Goal: Task Accomplishment & Management: Complete application form

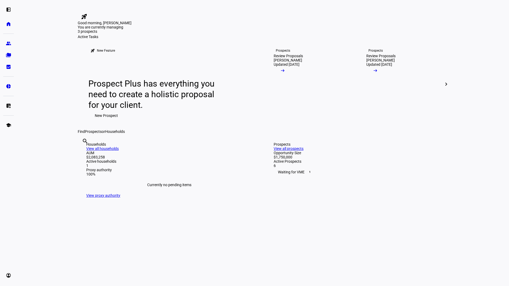
click at [476, 125] on eth-layout-page-content "rocket_launch Product Updates The latest features and improvements Powered by L…" at bounding box center [263, 143] width 492 height 286
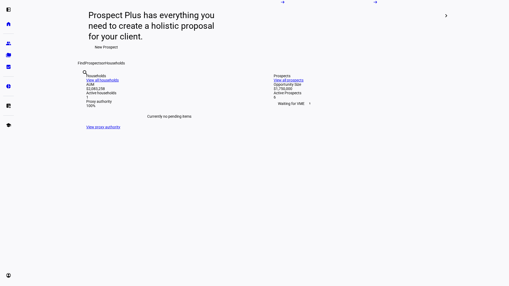
scroll to position [69, 0]
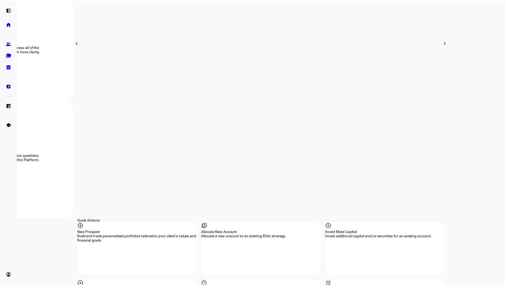
scroll to position [360, 0]
click at [95, 223] on div "add_circle New Prospect Build and trade personalized portfolios tailored to you…" at bounding box center [138, 249] width 121 height 53
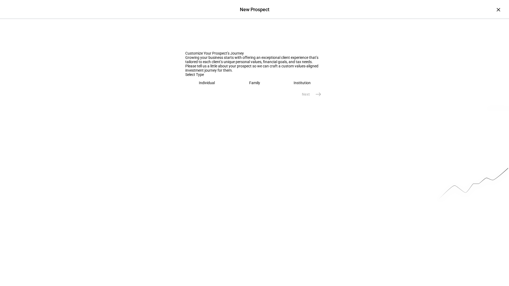
click at [202, 85] on div "Individual" at bounding box center [207, 83] width 16 height 4
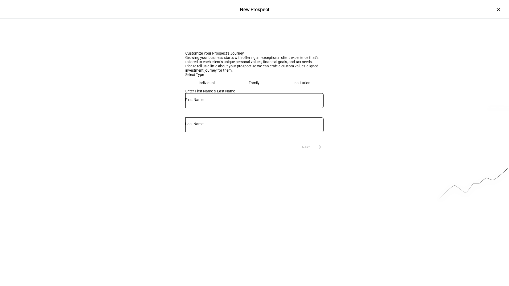
click at [215, 108] on div at bounding box center [254, 100] width 138 height 15
click at [220, 102] on input "text" at bounding box center [252, 99] width 138 height 4
type input "Eva"
type input "Crane"
click at [316, 150] on mat-icon "east" at bounding box center [316, 147] width 6 height 6
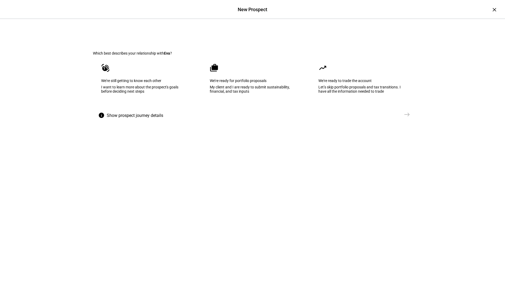
click at [273, 190] on eth-prospect-journey-background at bounding box center [252, 135] width 505 height 232
click at [235, 107] on eth-mega-radio-button "cases We’re ready for portfolio proposals My client and I are ready to submit s…" at bounding box center [253, 82] width 102 height 54
click at [404, 118] on mat-icon "east" at bounding box center [407, 114] width 6 height 6
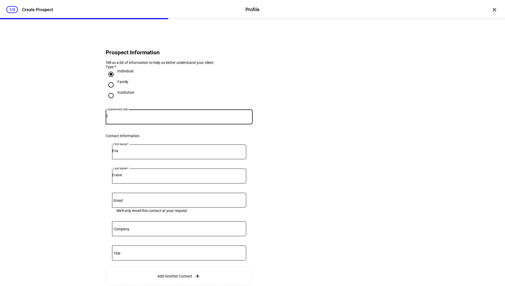
click at [155, 118] on input at bounding box center [180, 116] width 145 height 4
type input "3,000,000"
click at [302, 104] on eth-form-card "Prospect Information Tell us a bit of information to help us better understand …" at bounding box center [253, 178] width 320 height 292
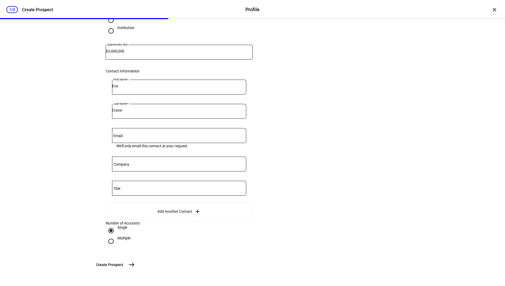
scroll to position [107, 0]
click at [135, 265] on mat-icon "east" at bounding box center [131, 264] width 6 height 6
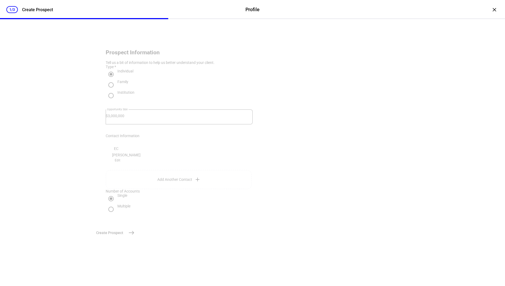
scroll to position [0, 0]
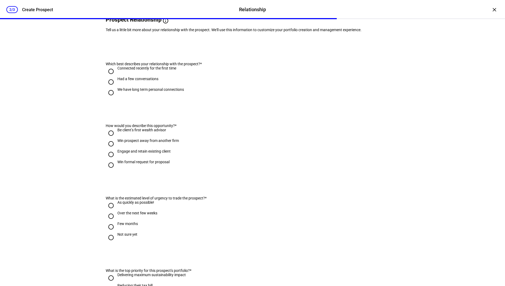
scroll to position [50, 0]
click at [108, 98] on input "We have long term personal connections" at bounding box center [111, 92] width 11 height 11
radio input "true"
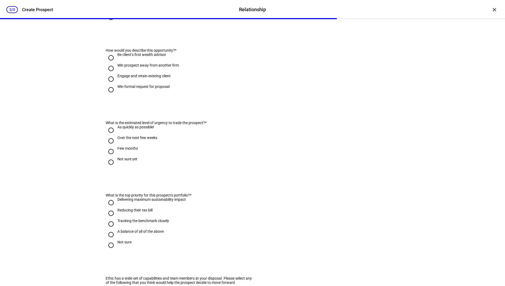
scroll to position [125, 0]
click at [108, 84] on input "Engage and retain existing client" at bounding box center [111, 78] width 11 height 11
radio input "true"
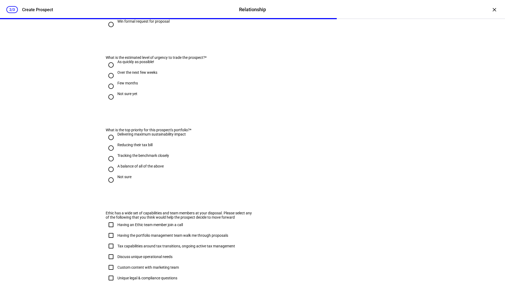
scroll to position [191, 0]
click at [109, 70] on input "As quickly as possible!" at bounding box center [111, 64] width 11 height 11
radio input "true"
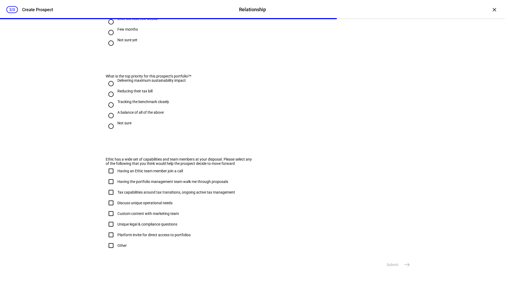
scroll to position [252, 0]
click at [109, 100] on input "Reducing their tax bill" at bounding box center [111, 94] width 11 height 11
radio input "true"
click at [109, 89] on input "Delivering maximum sustainability impact" at bounding box center [111, 83] width 11 height 11
radio input "true"
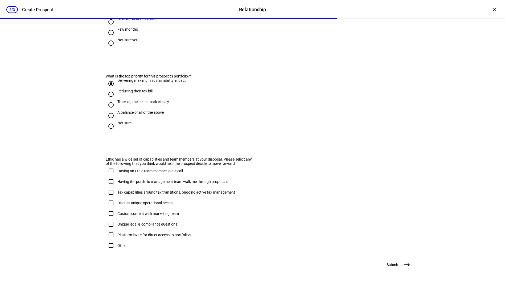
scroll to position [0, 0]
click at [53, 184] on div "2/3 Create Prospect Relationship Relationship Create Prospect × Prospect "[PERS…" at bounding box center [252, 143] width 505 height 286
click at [93, 177] on eth-form-card "Ethic has a wide set of capabilities and team members at your disposal. Please …" at bounding box center [253, 201] width 320 height 115
click at [77, 167] on div "2/3 Create Prospect Relationship Relationship Create Prospect × Prospect "[PERS…" at bounding box center [252, 143] width 505 height 286
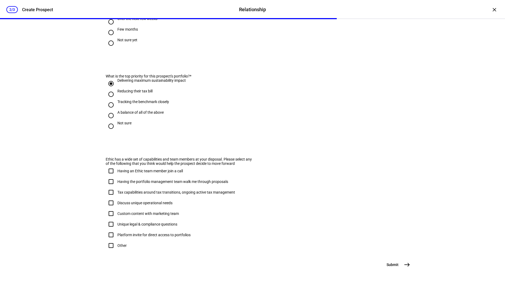
click at [108, 176] on input "Having the portfolio management team walk me through proposals" at bounding box center [111, 181] width 11 height 11
checkbox input "true"
click at [109, 187] on input "Tax capabilities around tax transitions, ongoing active tax management" at bounding box center [111, 192] width 11 height 11
checkbox input "true"
click at [108, 208] on input "Custom content with marketing team" at bounding box center [111, 213] width 11 height 11
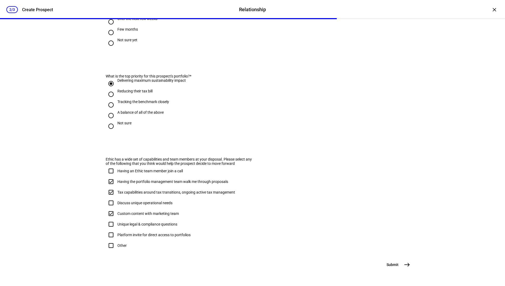
checkbox input "true"
click at [109, 230] on input "Platform invite for direct access to portfolios" at bounding box center [111, 235] width 11 height 11
checkbox input "true"
click at [405, 262] on mat-icon "east" at bounding box center [407, 264] width 6 height 6
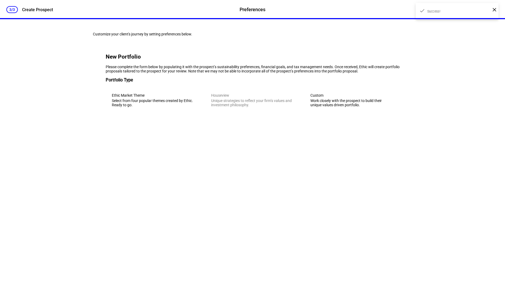
scroll to position [0, 0]
click at [129, 97] on div "Ethic Market Theme" at bounding box center [153, 95] width 83 height 4
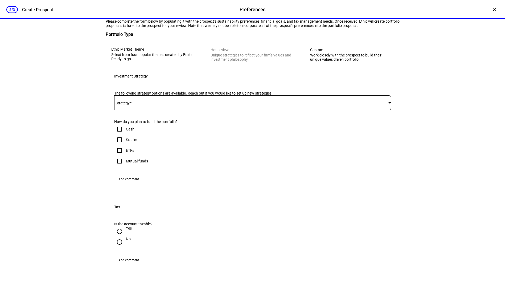
scroll to position [28, 0]
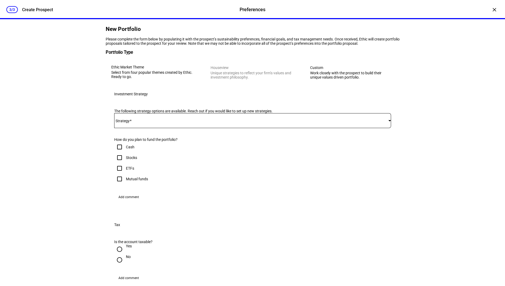
click at [359, 79] on div "Work closely with the prospect to build their unique values driven portfolio." at bounding box center [351, 75] width 83 height 9
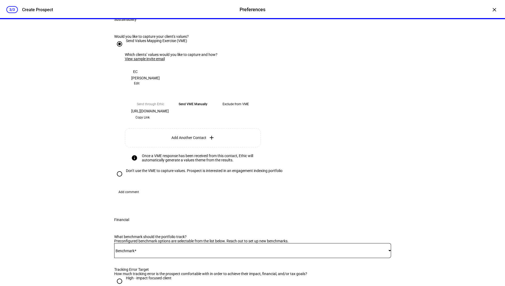
scroll to position [133, 0]
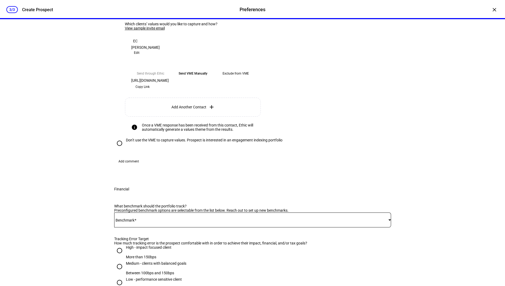
click at [116, 149] on input "Don’t use the VME to capture values. Prospect is interested in an engagement in…" at bounding box center [119, 143] width 11 height 11
radio input "true"
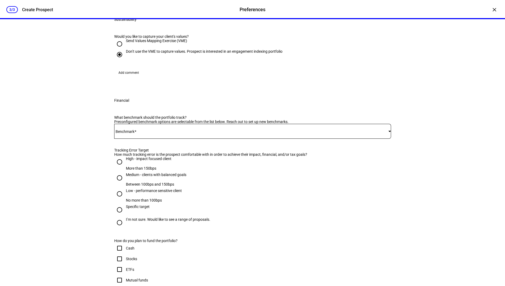
scroll to position [103, 0]
click at [121, 5] on div "Select from four popular themes created by Ethic. Ready to go." at bounding box center [153, 0] width 83 height 9
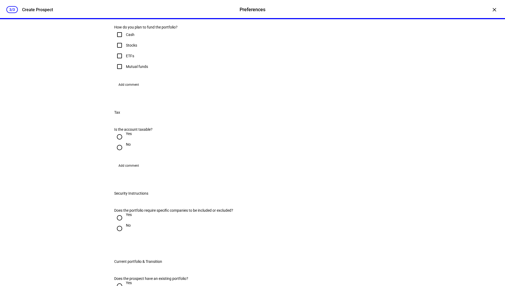
scroll to position [141, 0]
click at [165, 10] on span at bounding box center [251, 8] width 274 height 4
click at [153, 92] on span "Ethic Market Theme - Flagship ESG - Active Tax - ACWI" at bounding box center [161, 92] width 88 height 4
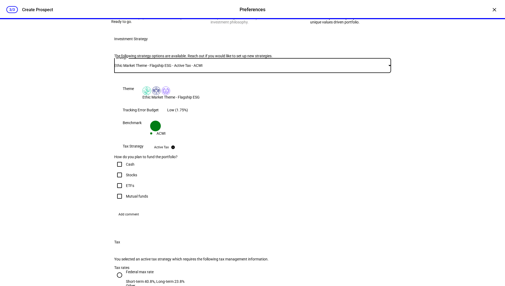
scroll to position [83, 0]
click at [334, 24] on div "Work closely with the prospect to build their unique values driven portfolio." at bounding box center [351, 20] width 83 height 9
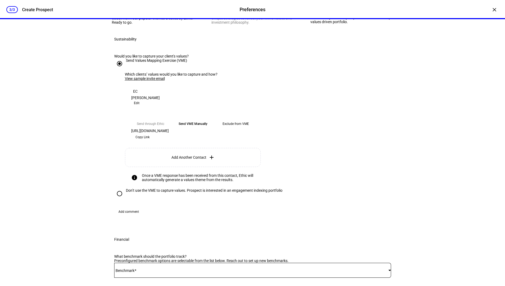
scroll to position [162, 0]
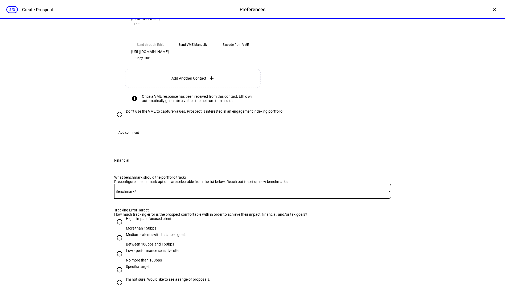
click at [120, 120] on input "Don’t use the VME to capture values. Prospect is interested in an engagement in…" at bounding box center [119, 114] width 11 height 11
radio input "true"
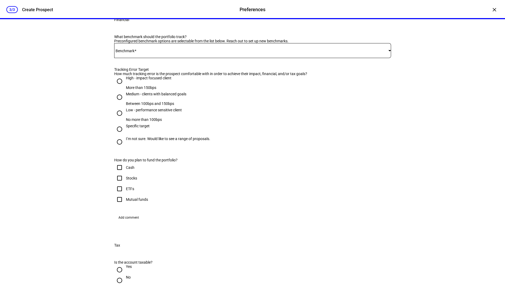
scroll to position [183, 0]
click at [191, 58] on div at bounding box center [252, 50] width 277 height 15
click at [154, 139] on span "iShares MSCI ACWI ETF - ACWI" at bounding box center [142, 140] width 51 height 4
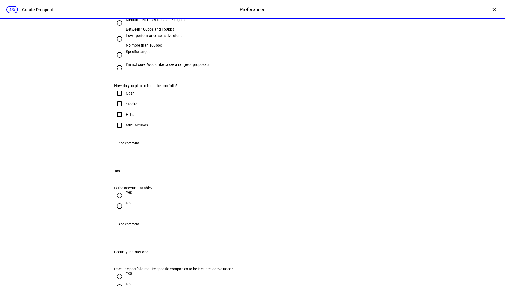
scroll to position [258, 0]
click at [117, 12] on input "High - impact focused client More than 150bps" at bounding box center [119, 6] width 11 height 11
radio input "true"
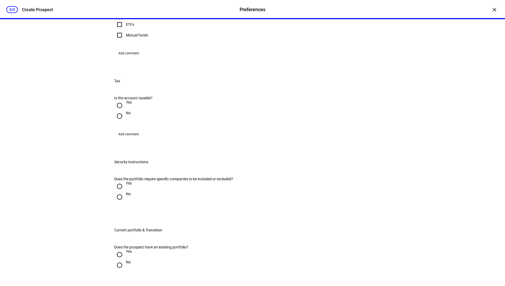
scroll to position [348, 0]
click at [117, 19] on input "Stocks" at bounding box center [119, 13] width 11 height 11
checkbox input "true"
click at [118, 30] on input "ETFs" at bounding box center [119, 24] width 11 height 11
checkbox input "true"
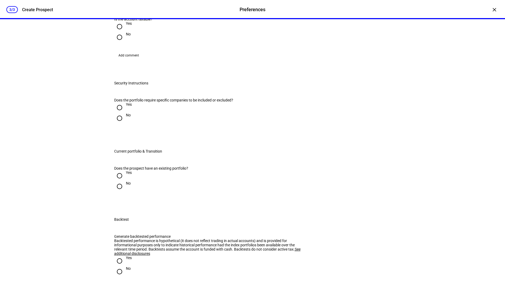
scroll to position [426, 0]
click at [116, 32] on input "Yes" at bounding box center [119, 26] width 11 height 11
radio input "true"
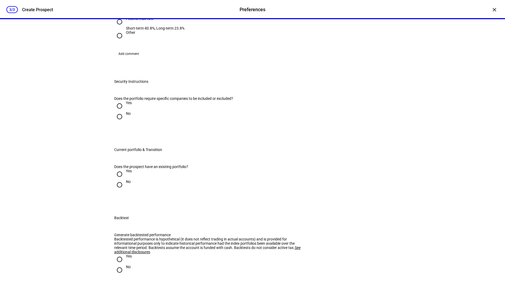
scroll to position [515, 0]
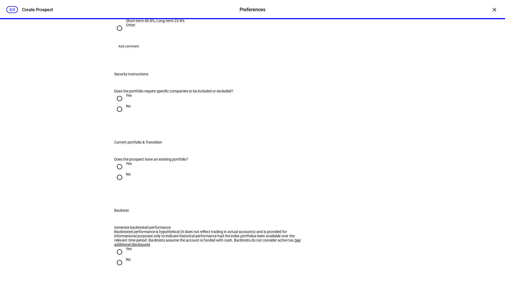
radio input "true"
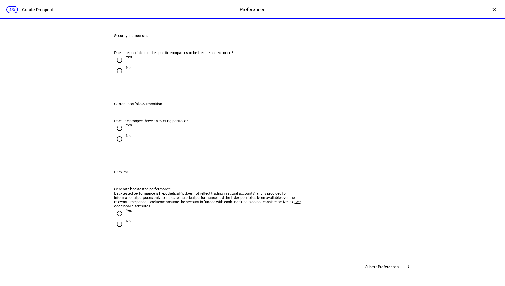
scroll to position [554, 0]
radio input "true"
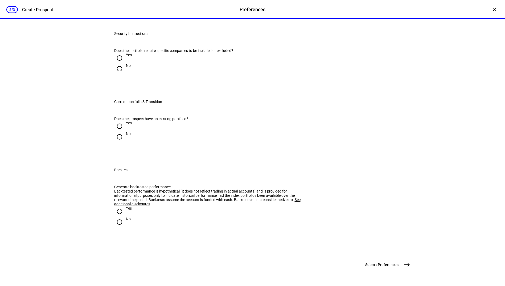
scroll to position [645, 0]
click at [118, 74] on input "No" at bounding box center [119, 68] width 11 height 11
radio input "true"
click at [118, 121] on input "Yes" at bounding box center [119, 126] width 11 height 11
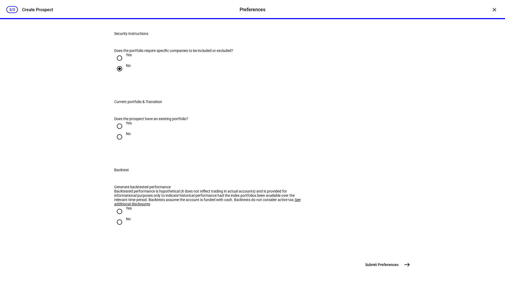
radio input "true"
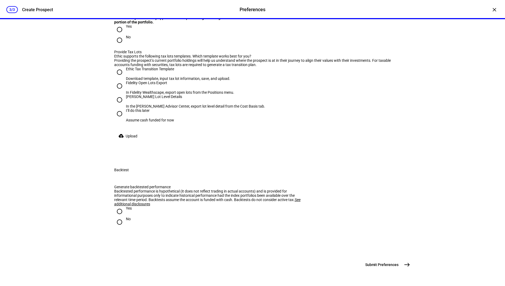
scroll to position [788, 0]
radio input "true"
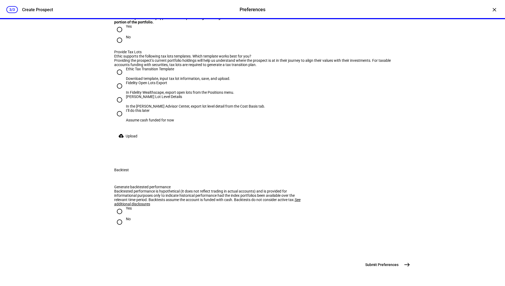
radio input "true"
drag, startPoint x: 117, startPoint y: 55, endPoint x: 70, endPoint y: 140, distance: 97.0
click at [70, 140] on div "3/3 Create Prospect Preferences Preferences Create Prospect × Customize your cl…" at bounding box center [252, 143] width 505 height 286
radio input "true"
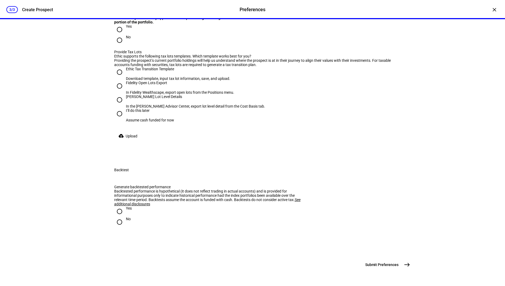
scroll to position [895, 0]
click at [118, 35] on input "Yes" at bounding box center [119, 29] width 11 height 11
radio input "true"
click at [117, 91] on input "Fidelity Open Lots Export In Fidelity Wealthscape, export open lots from the Po…" at bounding box center [119, 86] width 11 height 11
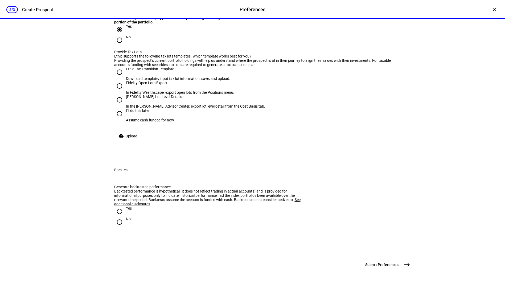
radio input "true"
click at [129, 131] on span "Upload" at bounding box center [132, 136] width 12 height 11
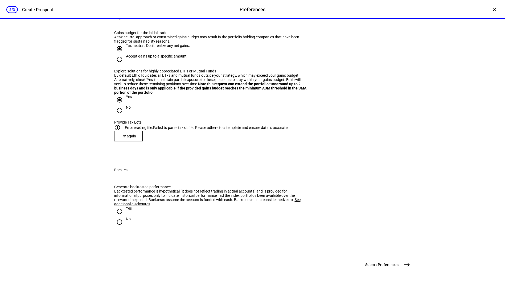
scroll to position [785, 0]
click at [123, 138] on span "Try again" at bounding box center [128, 136] width 15 height 4
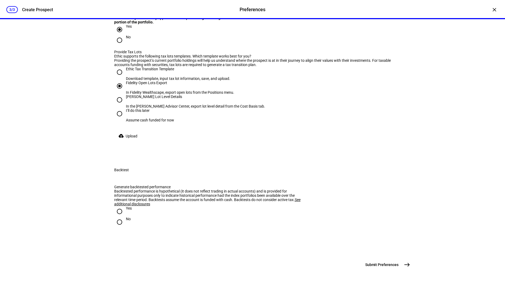
scroll to position [898, 0]
click at [128, 141] on span "Upload" at bounding box center [132, 136] width 12 height 11
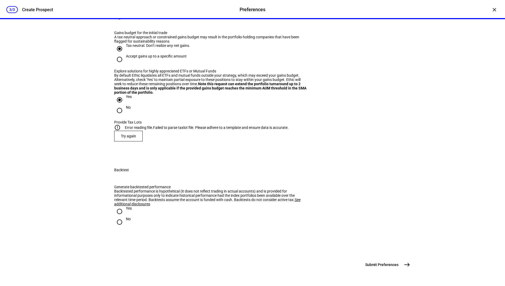
click at [125, 134] on span "Try again" at bounding box center [128, 136] width 15 height 4
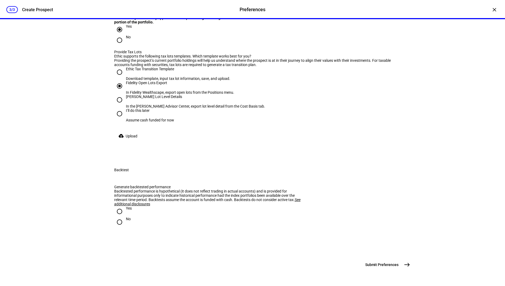
click at [130, 141] on span "Upload" at bounding box center [132, 136] width 12 height 11
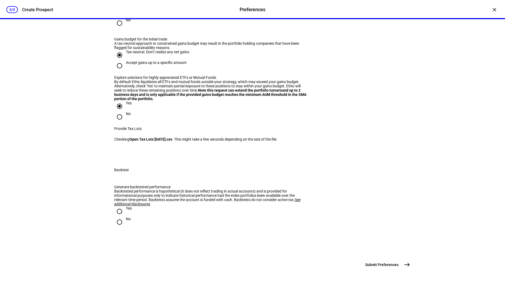
click at [42, 187] on div "3/3 Create Prospect Preferences Preferences Create Prospect × Customize your cl…" at bounding box center [252, 143] width 505 height 286
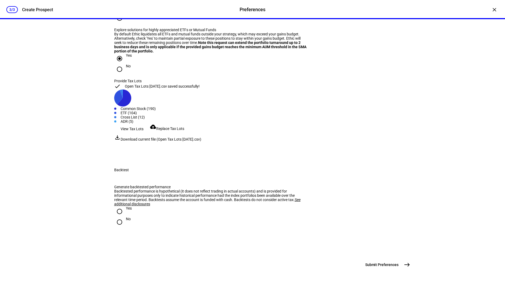
scroll to position [941, 0]
click at [115, 206] on input "Yes" at bounding box center [119, 211] width 11 height 11
radio input "true"
click at [406, 265] on mat-icon "east" at bounding box center [407, 264] width 6 height 6
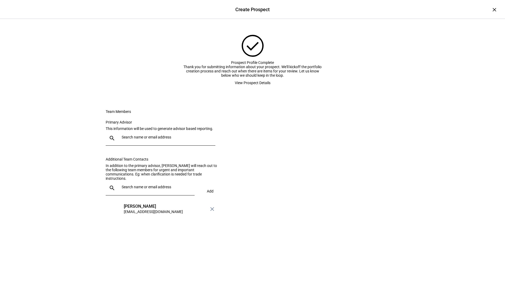
scroll to position [0, 0]
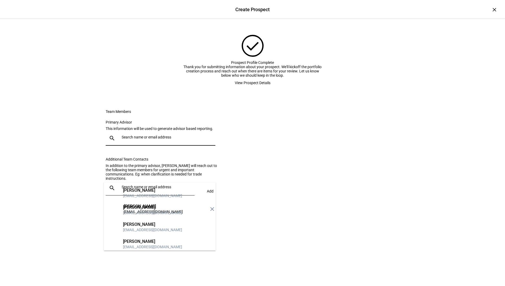
click at [159, 139] on input "text" at bounding box center [168, 137] width 92 height 4
click at [141, 189] on div "[PERSON_NAME]" at bounding box center [152, 190] width 59 height 5
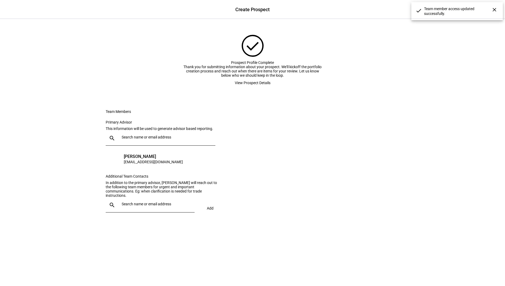
scroll to position [14, 0]
click at [144, 212] on div at bounding box center [155, 205] width 71 height 15
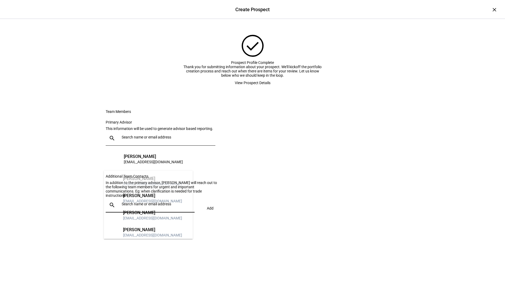
scroll to position [55, 0]
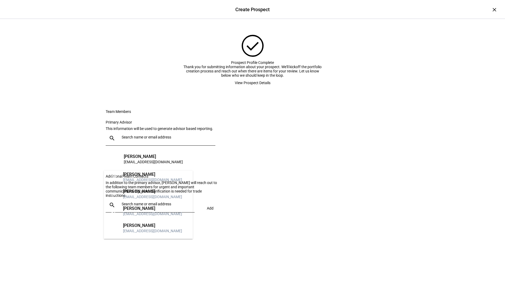
click at [287, 188] on eth-form-card "Team Members Primary Advisor This information will be used to generate advisor …" at bounding box center [253, 164] width 320 height 134
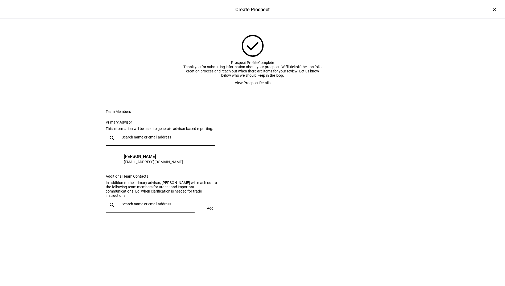
click at [251, 88] on span "View Prospect Details" at bounding box center [253, 82] width 36 height 11
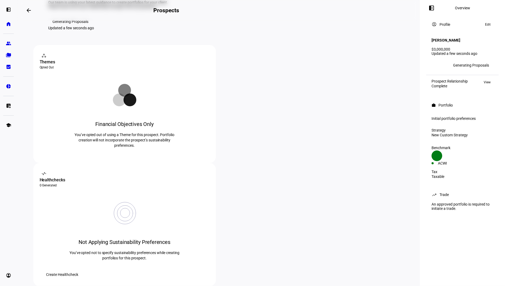
scroll to position [56, 0]
click at [488, 25] on span "Edit" at bounding box center [488, 24] width 6 height 6
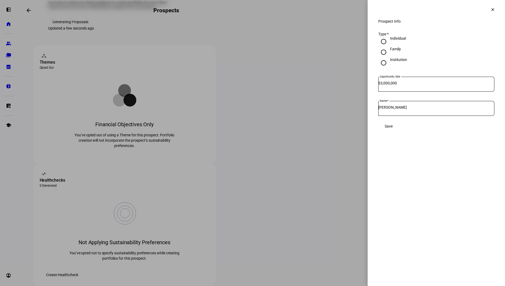
click at [491, 9] on mat-icon "clear" at bounding box center [492, 9] width 5 height 5
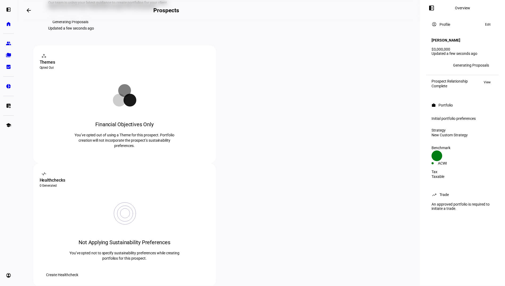
scroll to position [0, 0]
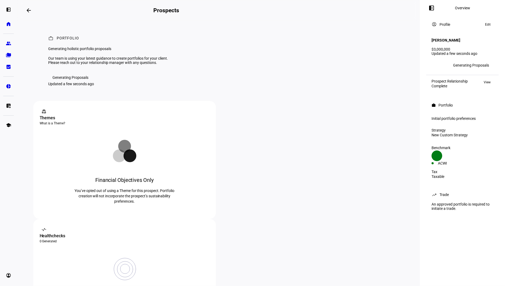
click at [44, 114] on mat-icon "contact_support" at bounding box center [43, 111] width 5 height 5
click at [203, 113] on icon at bounding box center [205, 112] width 4 height 4
